Goal: Find specific page/section: Find specific page/section

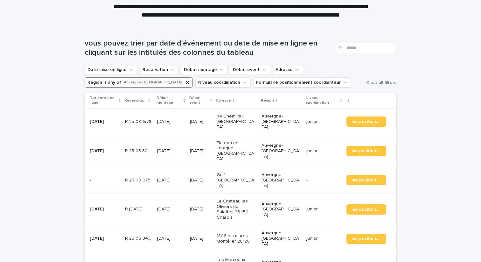
scroll to position [81, 0]
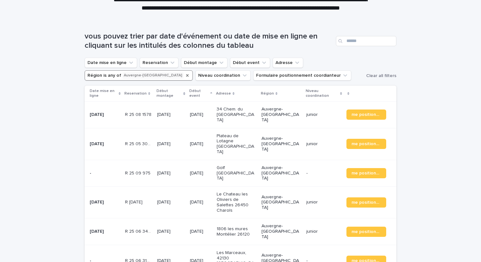
click at [185, 76] on icon "Région" at bounding box center [187, 75] width 5 height 5
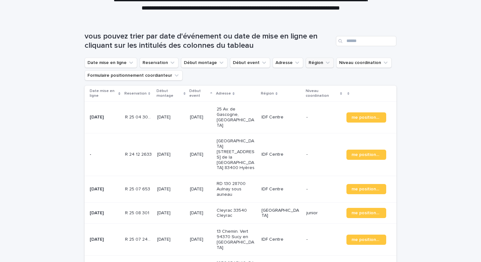
click at [314, 63] on button "Région" at bounding box center [320, 63] width 28 height 10
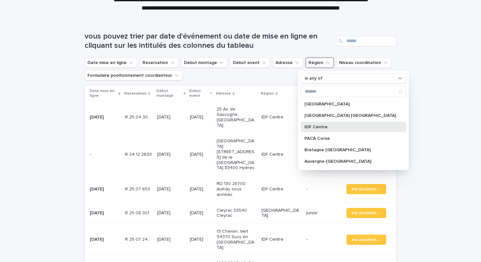
click at [322, 123] on div "IDF Centre" at bounding box center [354, 127] width 106 height 10
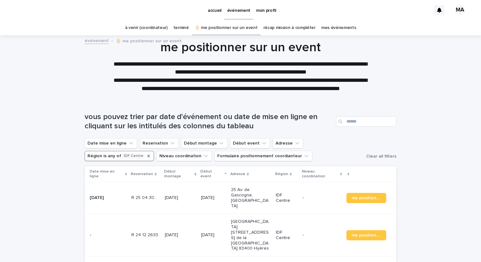
click at [294, 28] on link "récap mission à compléter" at bounding box center [290, 27] width 52 height 15
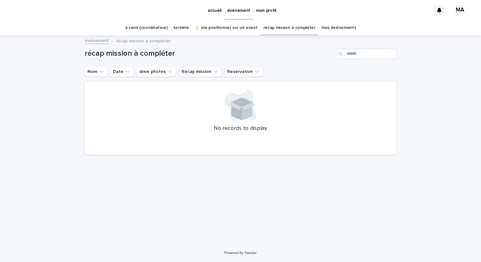
click at [340, 26] on link "mes événements" at bounding box center [338, 27] width 35 height 15
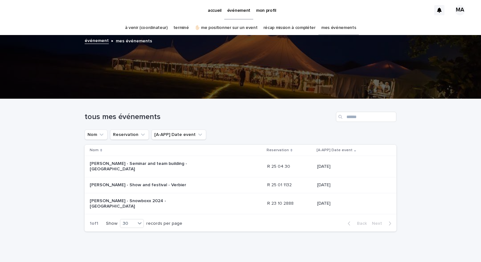
click at [157, 27] on link "à venir (coordinateur)" at bounding box center [146, 27] width 43 height 15
